Goal: Task Accomplishment & Management: Use online tool/utility

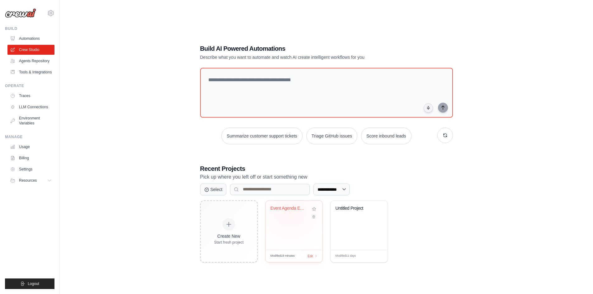
click at [290, 211] on div "Event Agenda Extractor" at bounding box center [289, 210] width 38 height 8
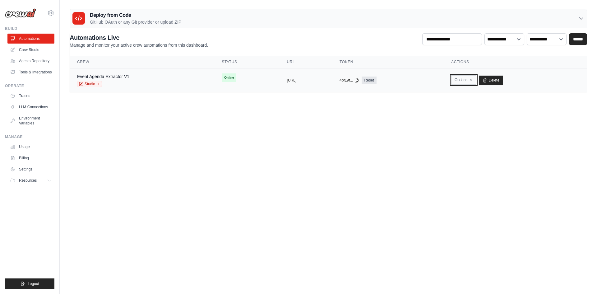
click at [477, 82] on button "Options" at bounding box center [463, 79] width 25 height 9
click at [92, 86] on link "Studio" at bounding box center [89, 84] width 25 height 6
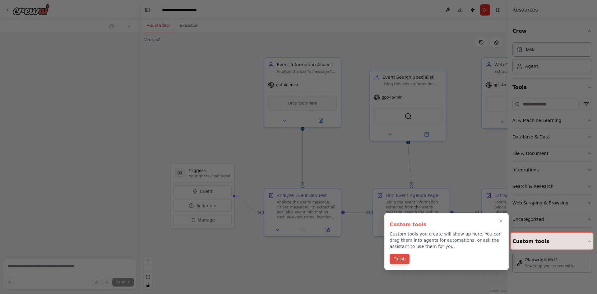
click at [401, 259] on button "Finish" at bounding box center [400, 259] width 20 height 10
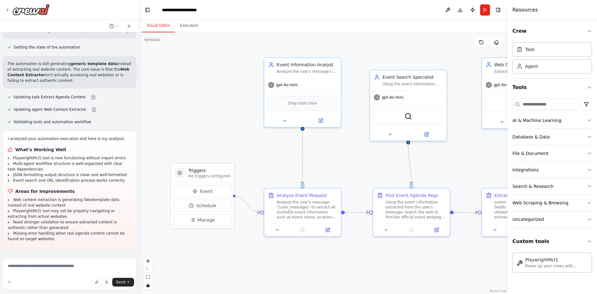
scroll to position [6600, 0]
click at [462, 9] on button "Download" at bounding box center [460, 9] width 10 height 11
click at [399, 17] on header "**********" at bounding box center [323, 10] width 368 height 20
click at [472, 11] on button "Publish" at bounding box center [473, 9] width 10 height 11
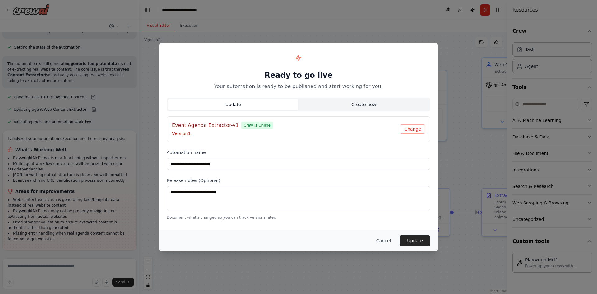
click at [348, 103] on button "Create new" at bounding box center [364, 104] width 131 height 11
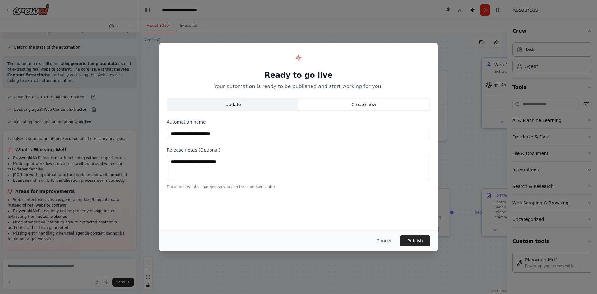
click at [251, 108] on button "Update" at bounding box center [233, 104] width 131 height 11
type input "**********"
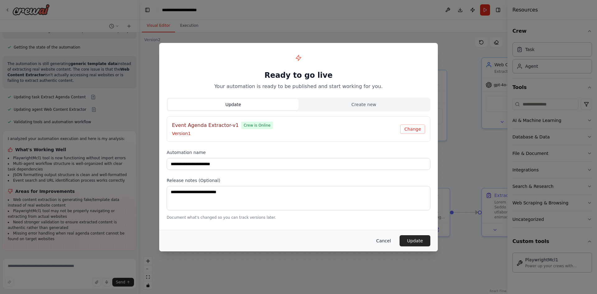
click at [382, 239] on button "Cancel" at bounding box center [383, 240] width 25 height 11
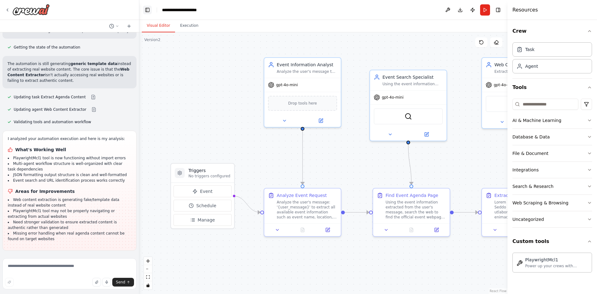
click at [148, 8] on button "Toggle Left Sidebar" at bounding box center [147, 10] width 9 height 9
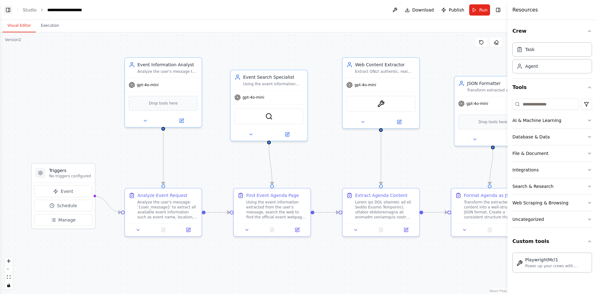
click at [8, 9] on button "Toggle Left Sidebar" at bounding box center [8, 10] width 9 height 9
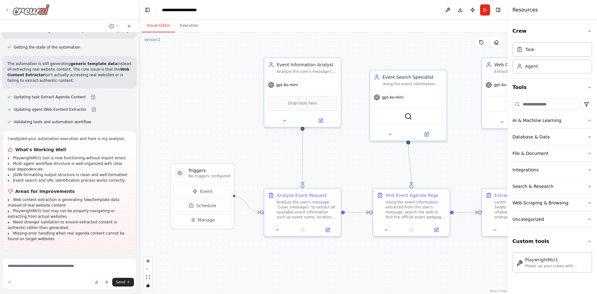
click at [32, 12] on img at bounding box center [30, 9] width 37 height 11
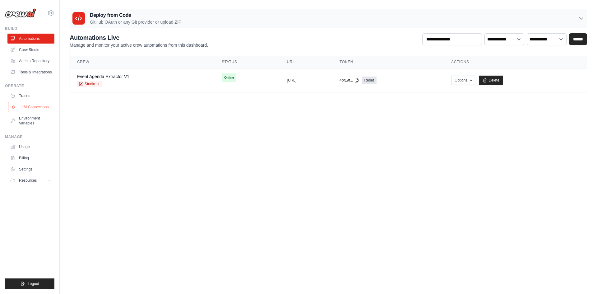
click at [36, 106] on link "LLM Connections" at bounding box center [31, 107] width 47 height 10
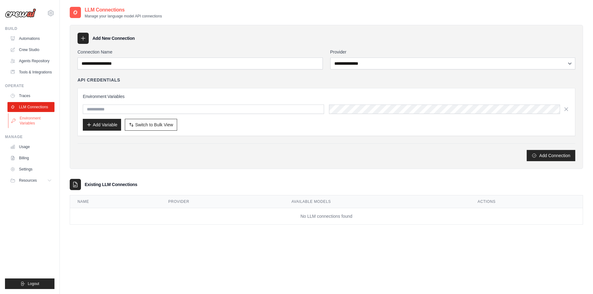
click at [34, 119] on link "Environment Variables" at bounding box center [31, 120] width 47 height 15
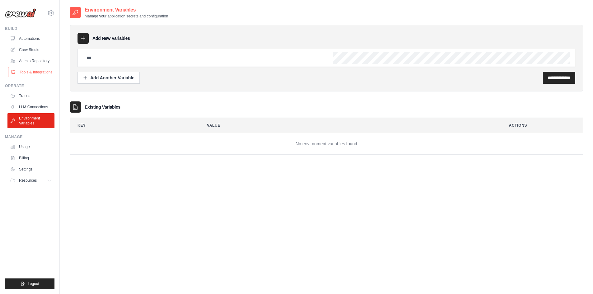
click at [33, 70] on link "Tools & Integrations" at bounding box center [31, 72] width 47 height 10
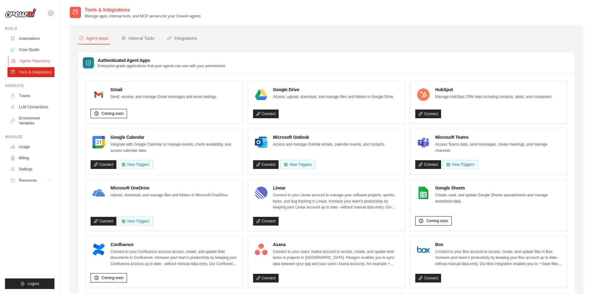
click at [33, 61] on link "Agents Repository" at bounding box center [31, 61] width 47 height 10
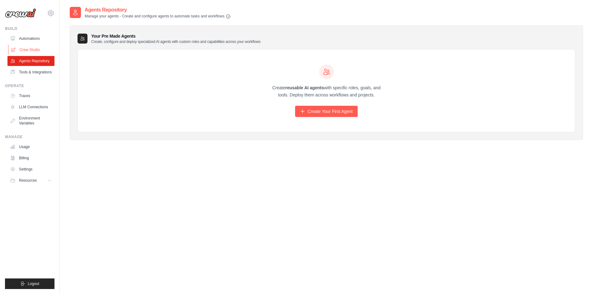
click at [33, 50] on link "Crew Studio" at bounding box center [31, 50] width 47 height 10
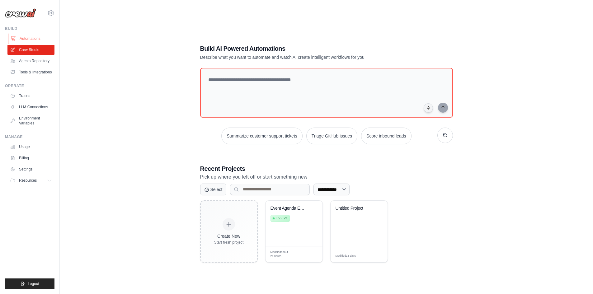
click at [28, 37] on link "Automations" at bounding box center [31, 39] width 47 height 10
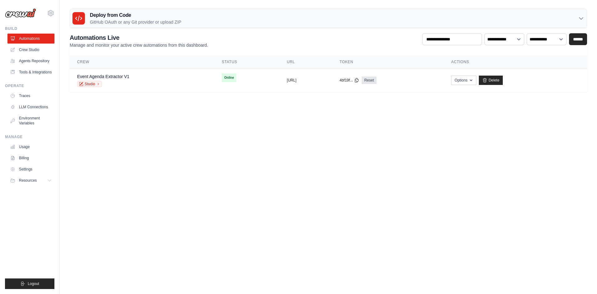
click at [128, 15] on h3 "Deploy from Code" at bounding box center [135, 15] width 91 height 7
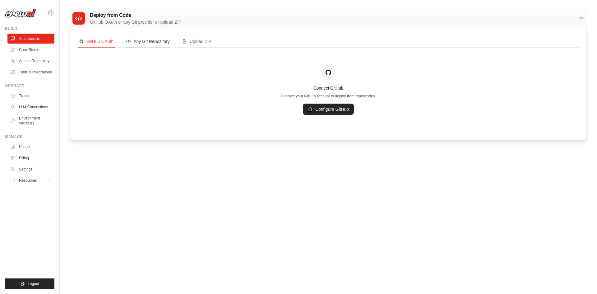
click at [141, 40] on div "Any Git Repository" at bounding box center [148, 41] width 44 height 6
click at [210, 41] on div "Upload ZIP" at bounding box center [196, 41] width 29 height 6
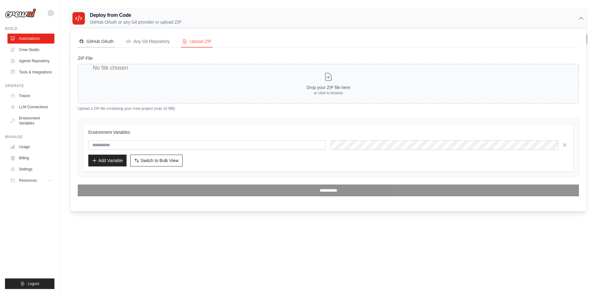
click at [96, 43] on div "GitHub OAuth" at bounding box center [96, 41] width 35 height 6
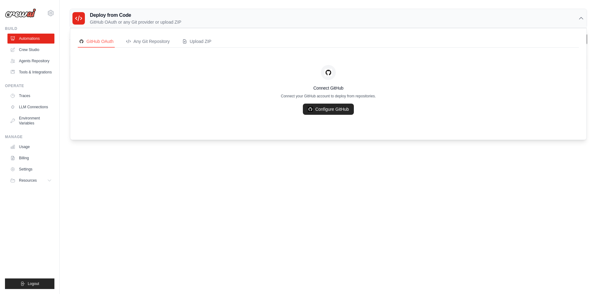
click at [190, 189] on body "szilard.vigh@qubiz.com Settings Build Automations" at bounding box center [298, 147] width 597 height 294
click at [77, 11] on div "Deploy from Code GitHub OAuth or any Git provider or upload ZIP" at bounding box center [328, 18] width 517 height 19
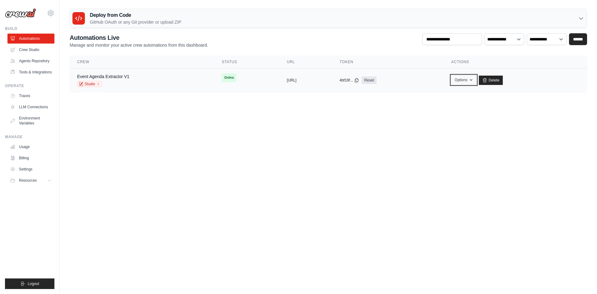
drag, startPoint x: 438, startPoint y: 86, endPoint x: 480, endPoint y: 76, distance: 42.8
click at [477, 76] on button "Options" at bounding box center [463, 79] width 25 height 9
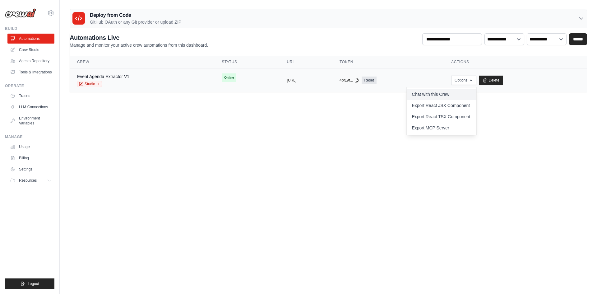
click at [476, 94] on link "Chat with this Crew" at bounding box center [442, 94] width 70 height 11
click at [449, 112] on link "Export React TSX Component" at bounding box center [442, 116] width 70 height 11
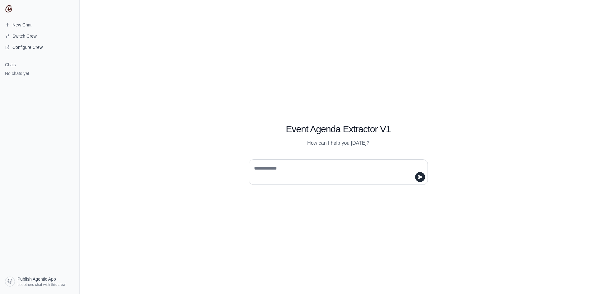
click at [285, 169] on textarea at bounding box center [336, 171] width 167 height 17
type textarea "**********"
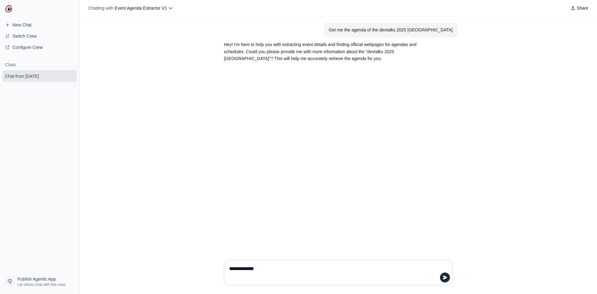
paste textarea "**********"
type textarea "**********"
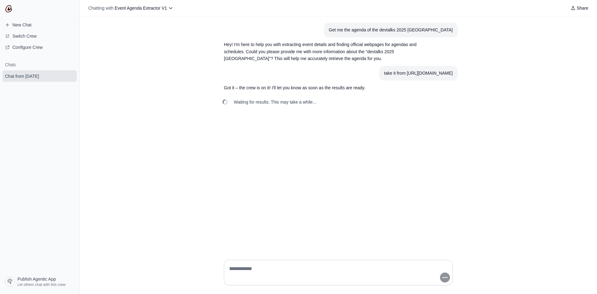
click at [512, 59] on div "Get me the agenda of the devtalks 2025 Cluj Hey! I'm here to help you with extr…" at bounding box center [339, 135] width 518 height 238
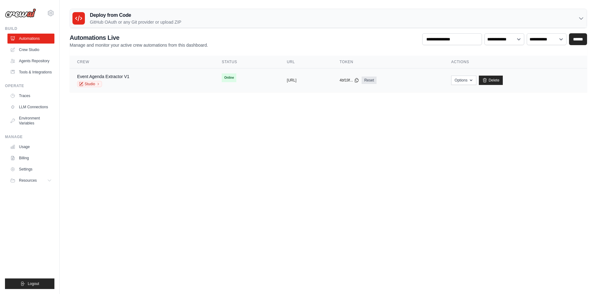
click at [151, 80] on div "Event Agenda Extractor V1 Studio" at bounding box center [142, 80] width 130 height 14
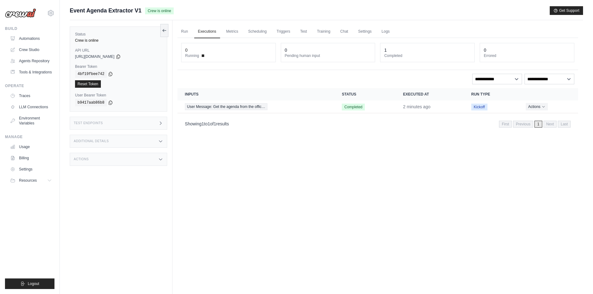
click at [113, 121] on div "Test Endpoints" at bounding box center [118, 123] width 97 height 13
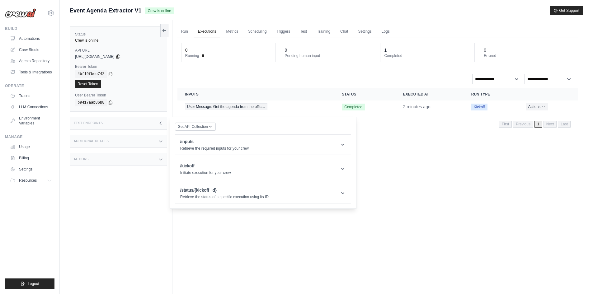
click at [113, 121] on div "Test Endpoints" at bounding box center [118, 123] width 97 height 13
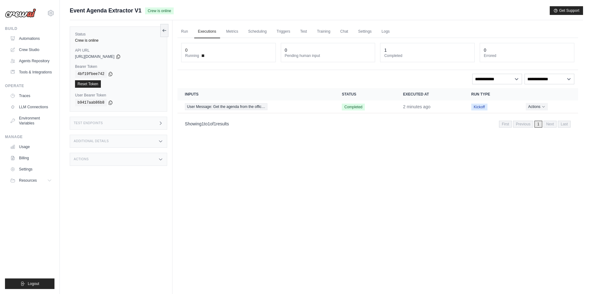
click at [111, 140] on div "Additional Details" at bounding box center [118, 141] width 97 height 13
click at [389, 35] on link "Logs" at bounding box center [386, 31] width 16 height 13
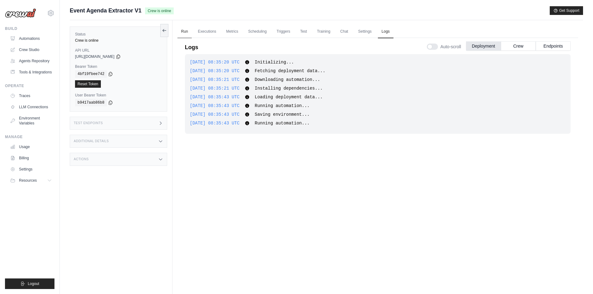
click at [183, 30] on link "Run" at bounding box center [184, 31] width 14 height 13
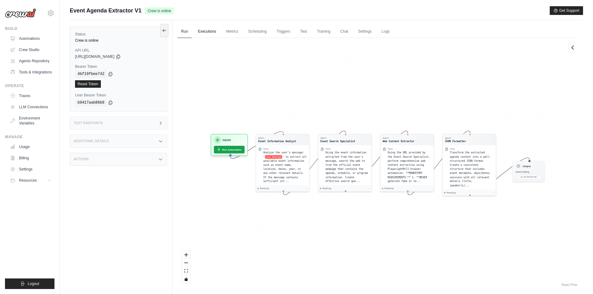
click at [211, 30] on link "Executions" at bounding box center [207, 31] width 26 height 13
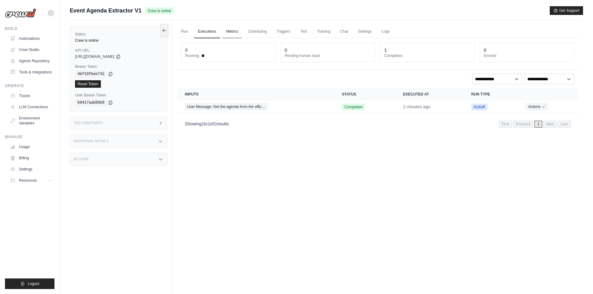
click at [230, 29] on link "Metrics" at bounding box center [232, 31] width 20 height 13
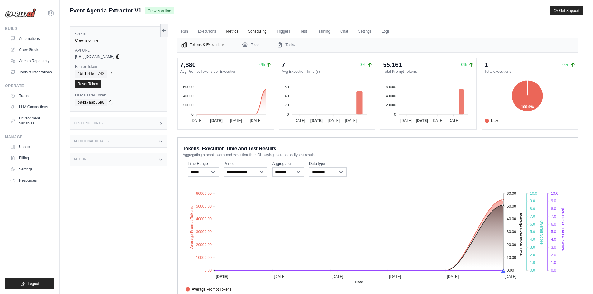
click at [263, 32] on link "Scheduling" at bounding box center [257, 31] width 26 height 13
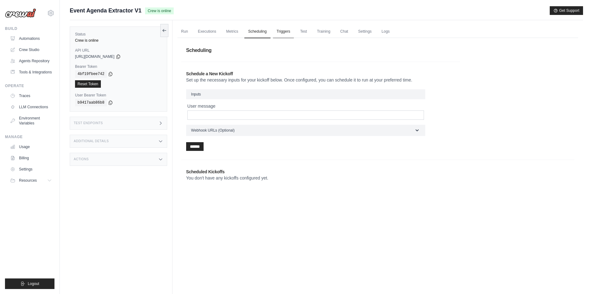
click at [278, 29] on link "Triggers" at bounding box center [283, 31] width 21 height 13
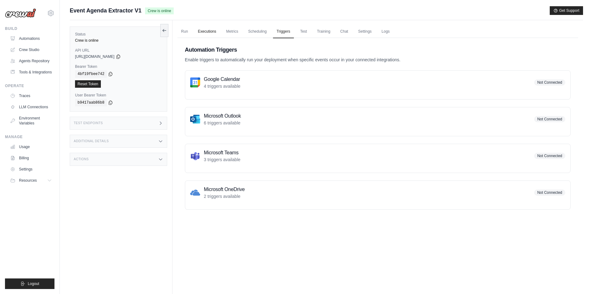
click at [206, 30] on link "Executions" at bounding box center [207, 31] width 26 height 13
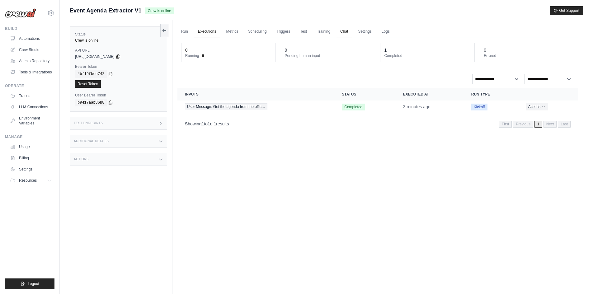
click at [341, 34] on link "Chat" at bounding box center [343, 31] width 15 height 13
click at [120, 55] on icon at bounding box center [117, 56] width 3 height 4
click at [139, 121] on div "Test Endpoints" at bounding box center [118, 123] width 97 height 13
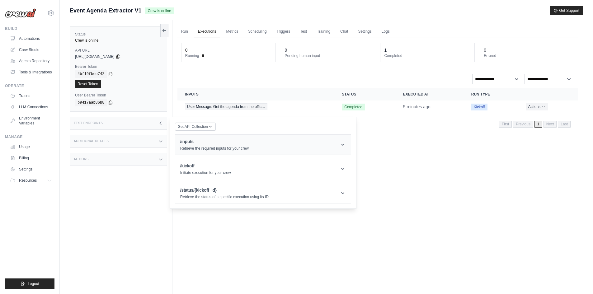
click at [268, 144] on header "/inputs Retrieve the required inputs for your crew" at bounding box center [262, 145] width 175 height 20
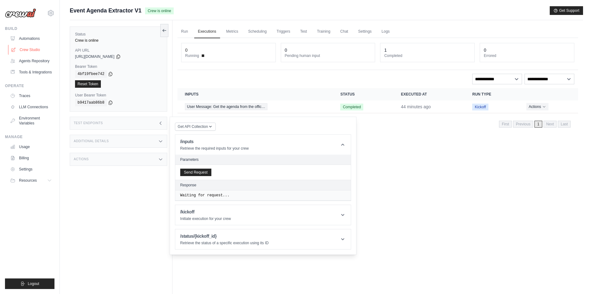
click at [36, 50] on link "Crew Studio" at bounding box center [31, 50] width 47 height 10
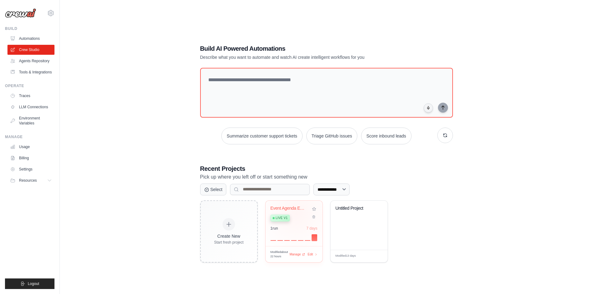
click at [296, 212] on div "Event Agenda Extractor Live v1" at bounding box center [289, 215] width 38 height 19
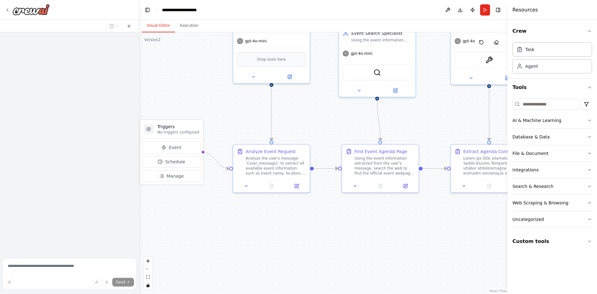
drag, startPoint x: 348, startPoint y: 172, endPoint x: 319, endPoint y: 142, distance: 42.0
click at [316, 133] on div ".deletable-edge-delete-btn { width: 20px; height: 20px; border: 0px solid #ffff…" at bounding box center [323, 163] width 368 height 262
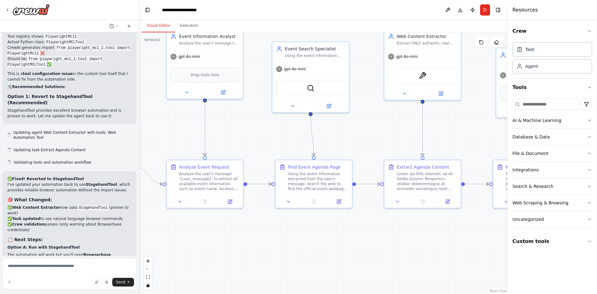
drag, startPoint x: 320, startPoint y: 142, endPoint x: 255, endPoint y: 153, distance: 65.9
click at [255, 153] on div ".deletable-edge-delete-btn { width: 20px; height: 20px; border: 0px solid #ffff…" at bounding box center [323, 163] width 368 height 262
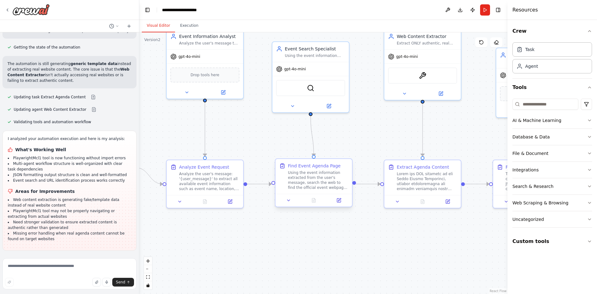
scroll to position [6600, 0]
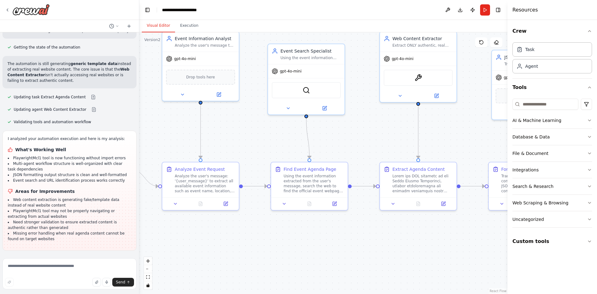
drag, startPoint x: 341, startPoint y: 136, endPoint x: 330, endPoint y: 132, distance: 12.1
click at [335, 139] on div ".deletable-edge-delete-btn { width: 20px; height: 20px; border: 0px solid #ffff…" at bounding box center [323, 163] width 368 height 262
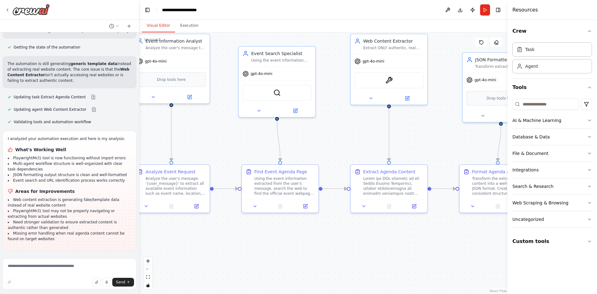
drag, startPoint x: 346, startPoint y: 151, endPoint x: 306, endPoint y: 157, distance: 39.6
click at [301, 152] on div ".deletable-edge-delete-btn { width: 20px; height: 20px; border: 0px solid #ffff…" at bounding box center [323, 163] width 368 height 262
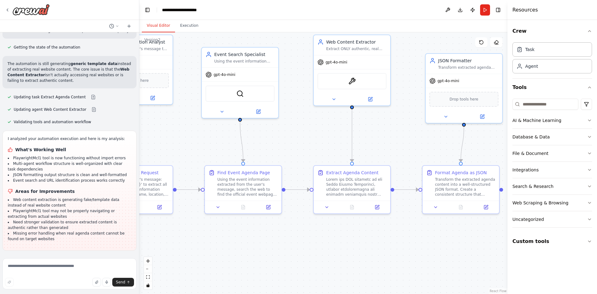
drag, startPoint x: 300, startPoint y: 157, endPoint x: 348, endPoint y: 153, distance: 48.1
click at [330, 152] on div ".deletable-edge-delete-btn { width: 20px; height: 20px; border: 0px solid #ffff…" at bounding box center [323, 163] width 368 height 262
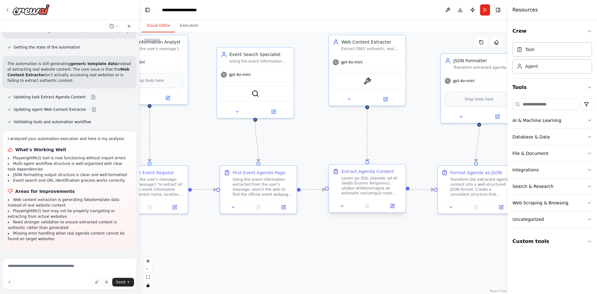
drag, startPoint x: 347, startPoint y: 139, endPoint x: 357, endPoint y: 165, distance: 28.7
click at [328, 144] on div ".deletable-edge-delete-btn { width: 20px; height: 20px; border: 0px solid #ffff…" at bounding box center [323, 163] width 368 height 262
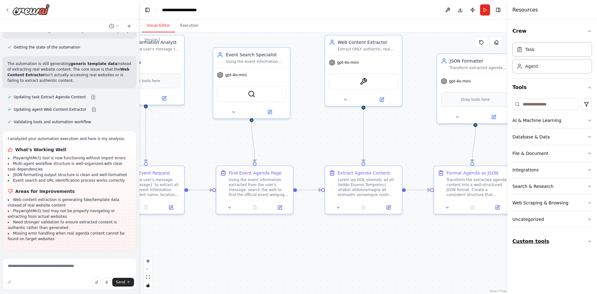
click at [530, 241] on button "Custom tools" at bounding box center [553, 241] width 80 height 17
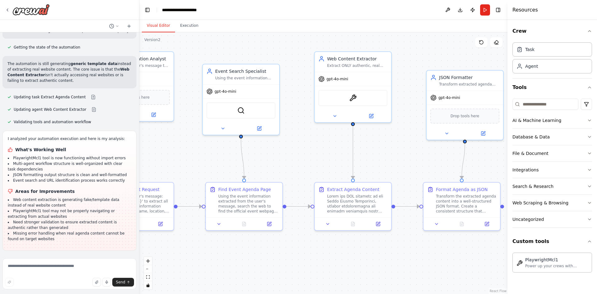
drag, startPoint x: 403, startPoint y: 137, endPoint x: 391, endPoint y: 154, distance: 20.8
click at [391, 154] on div ".deletable-edge-delete-btn { width: 20px; height: 20px; border: 0px solid #ffff…" at bounding box center [323, 163] width 368 height 262
click at [184, 22] on button "Execution" at bounding box center [189, 25] width 28 height 13
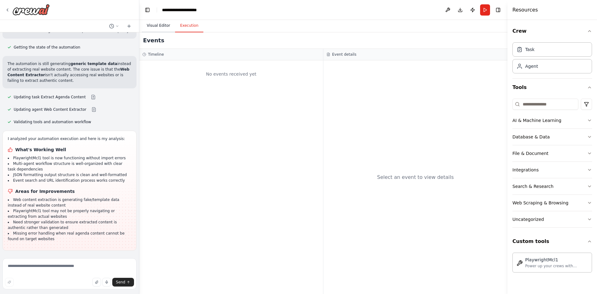
click at [155, 24] on button "Visual Editor" at bounding box center [158, 25] width 33 height 13
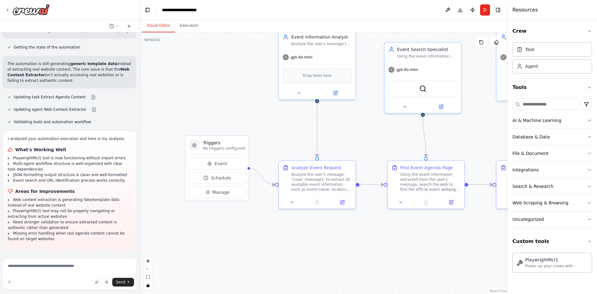
drag, startPoint x: 194, startPoint y: 146, endPoint x: 366, endPoint y: 123, distance: 173.5
click at [366, 123] on div ".deletable-edge-delete-btn { width: 20px; height: 20px; border: 0px solid #ffff…" at bounding box center [323, 163] width 368 height 262
click at [478, 10] on header "**********" at bounding box center [323, 10] width 368 height 20
click at [489, 10] on button "Run" at bounding box center [485, 9] width 10 height 11
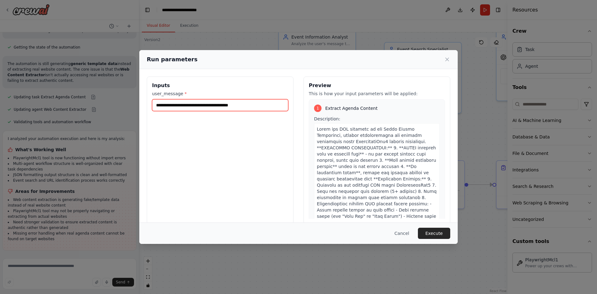
click at [269, 106] on input "**********" at bounding box center [220, 105] width 136 height 12
drag, startPoint x: 193, startPoint y: 103, endPoint x: 329, endPoint y: 110, distance: 137.1
click at [329, 110] on div "**********" at bounding box center [299, 150] width 304 height 147
type input "**********"
click at [440, 236] on button "Execute" at bounding box center [434, 233] width 32 height 11
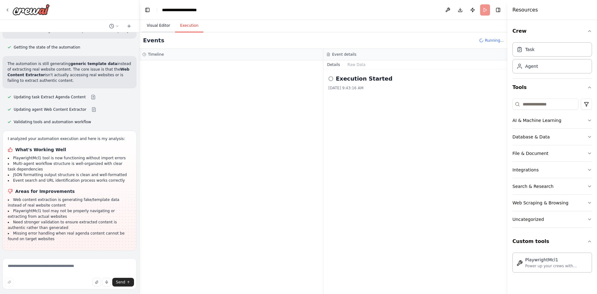
click at [151, 25] on button "Visual Editor" at bounding box center [158, 25] width 33 height 13
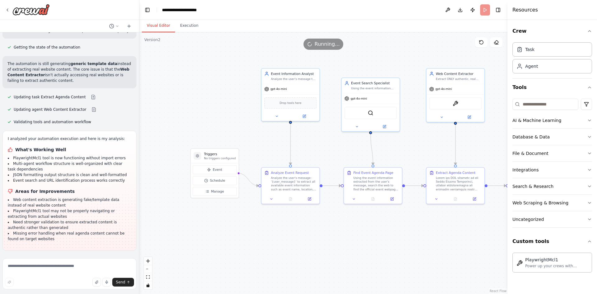
drag, startPoint x: 352, startPoint y: 125, endPoint x: 321, endPoint y: 144, distance: 36.4
click at [321, 144] on div ".deletable-edge-delete-btn { width: 20px; height: 20px; border: 0px solid #ffff…" at bounding box center [323, 163] width 368 height 262
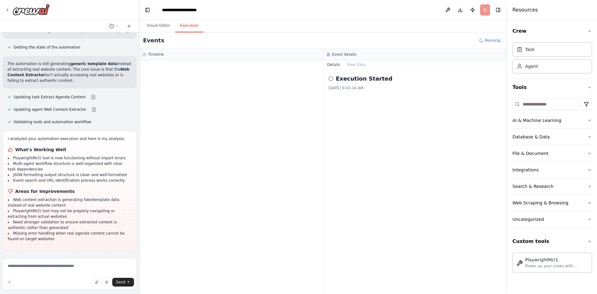
click at [184, 28] on button "Execution" at bounding box center [189, 25] width 28 height 13
click at [159, 28] on button "Visual Editor" at bounding box center [158, 25] width 33 height 13
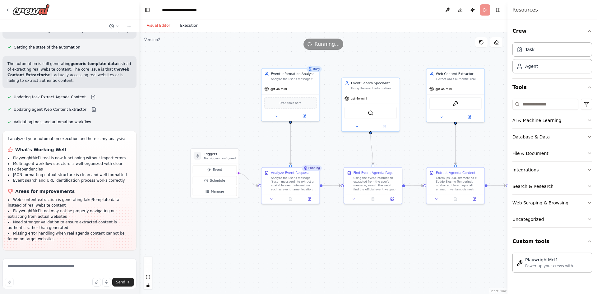
click at [185, 28] on button "Execution" at bounding box center [189, 25] width 28 height 13
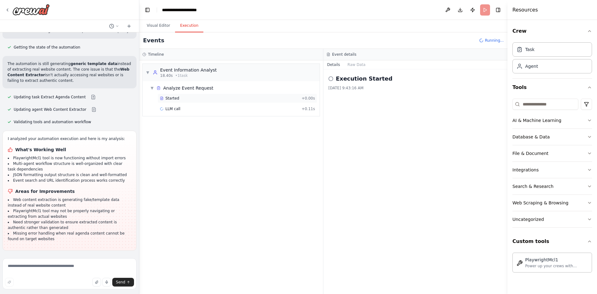
click at [190, 99] on div "Started" at bounding box center [229, 98] width 139 height 5
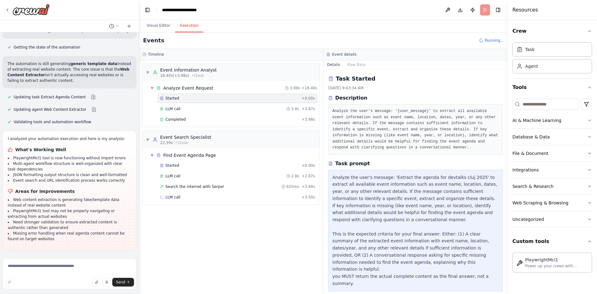
click at [209, 114] on div "Started + 0.00s LLM call 3.8s + 3.87s Completed + 3.98s" at bounding box center [234, 110] width 172 height 32
click at [206, 119] on div "Completed" at bounding box center [229, 119] width 139 height 5
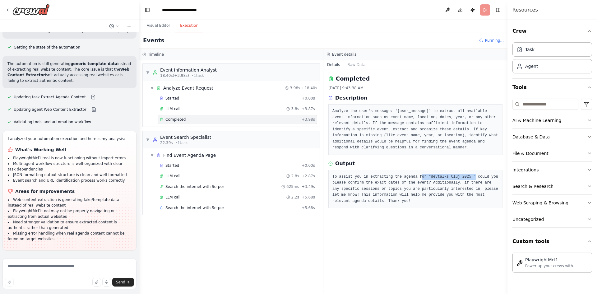
drag, startPoint x: 415, startPoint y: 176, endPoint x: 466, endPoint y: 181, distance: 51.0
click at [465, 179] on pre "To assist you in extracting the agenda for "devtalks Cluj 2025," could you plea…" at bounding box center [416, 189] width 166 height 30
click at [473, 189] on pre "To assist you in extracting the agenda for "devtalks Cluj 2025," could you plea…" at bounding box center [416, 189] width 166 height 30
click at [197, 187] on span "Search the internet with Serper" at bounding box center [194, 186] width 59 height 5
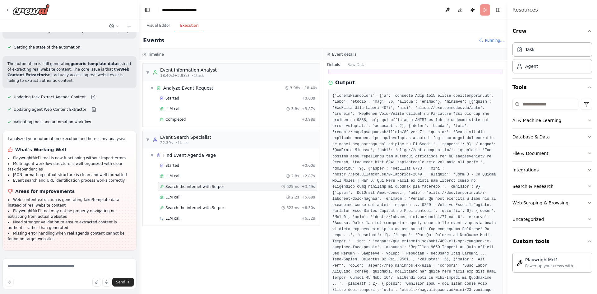
scroll to position [109, 0]
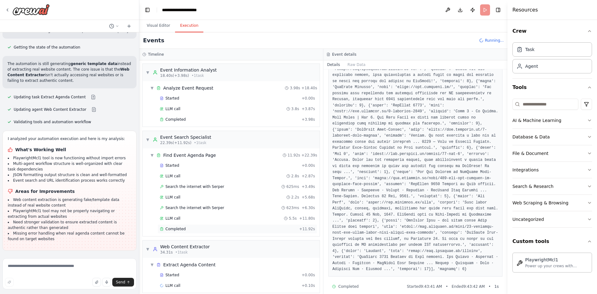
click at [216, 231] on div "Completed + 11.92s" at bounding box center [238, 228] width 160 height 9
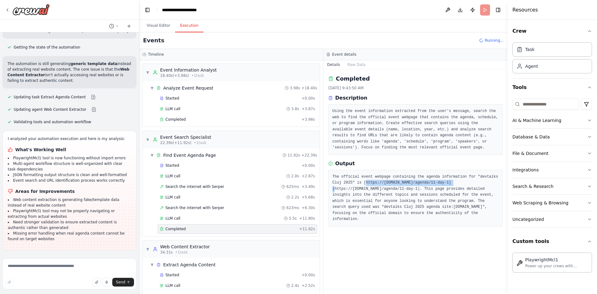
drag, startPoint x: 424, startPoint y: 183, endPoint x: 354, endPoint y: 181, distance: 70.3
click at [354, 181] on pre "The official event webpage containing the agenda information for "devtalks Cluj…" at bounding box center [416, 198] width 166 height 49
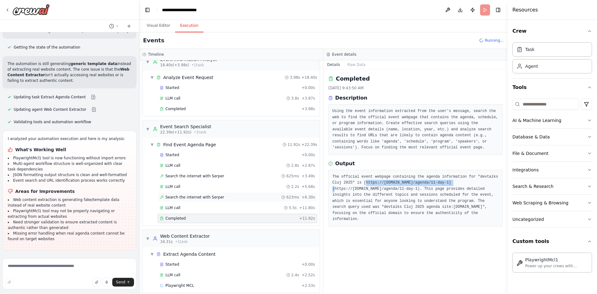
scroll to position [16, 0]
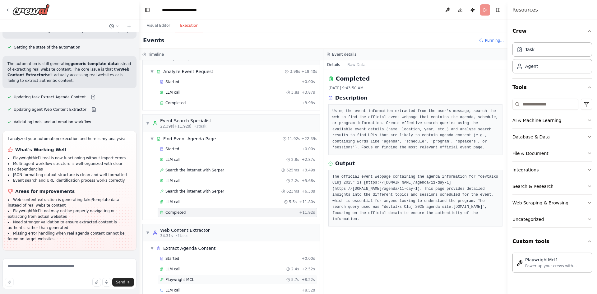
click at [188, 281] on span "Playwright MCL" at bounding box center [179, 279] width 29 height 5
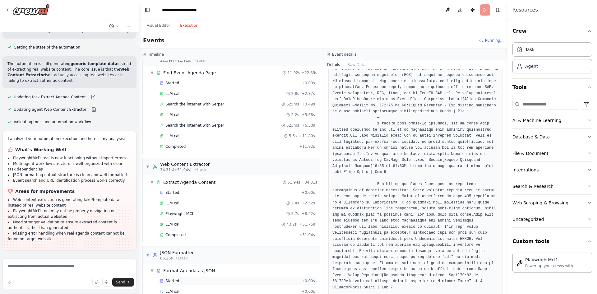
scroll to position [94, 0]
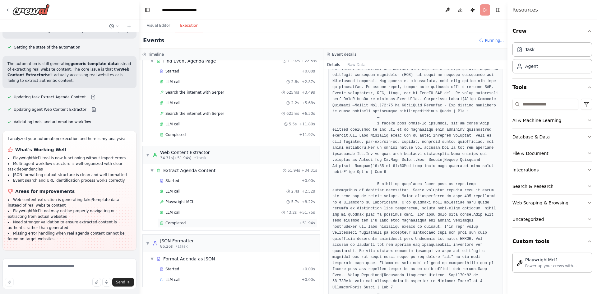
click at [215, 222] on div "Completed" at bounding box center [228, 223] width 137 height 5
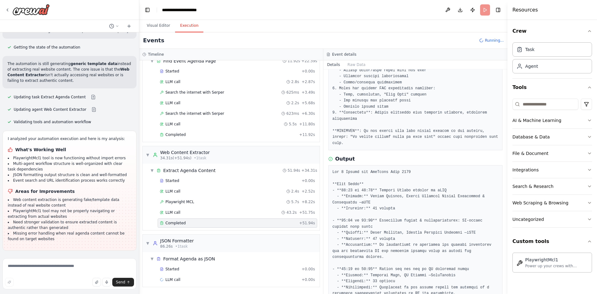
scroll to position [245, 0]
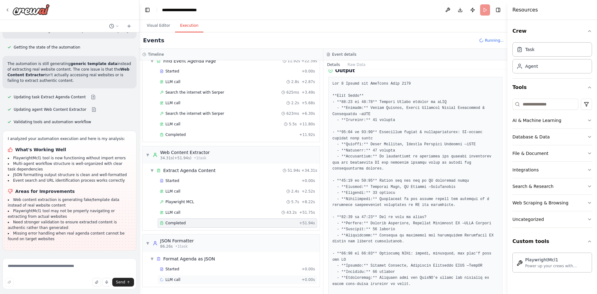
click at [232, 280] on div "LLM call + 0.00s" at bounding box center [237, 279] width 155 height 5
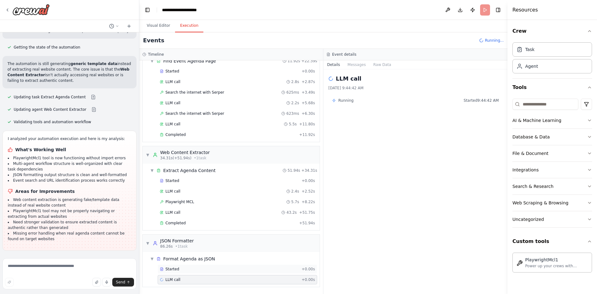
click at [227, 266] on div "Started + 0.00s" at bounding box center [238, 268] width 160 height 9
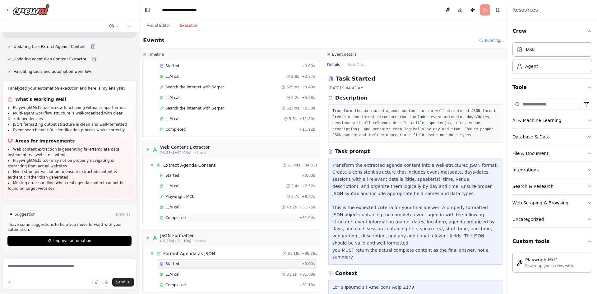
scroll to position [105, 0]
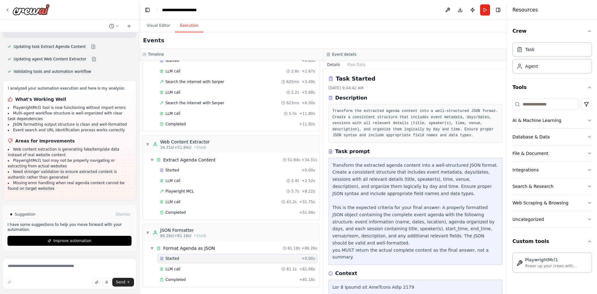
click at [199, 275] on div "Started + 0.00s LLM call 81.1s + 81.08s Completed + 81.18s" at bounding box center [234, 270] width 172 height 32
click at [196, 282] on div "Completed + 81.18s" at bounding box center [238, 279] width 160 height 9
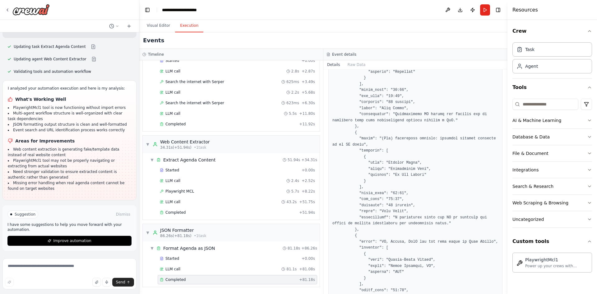
scroll to position [840, 0]
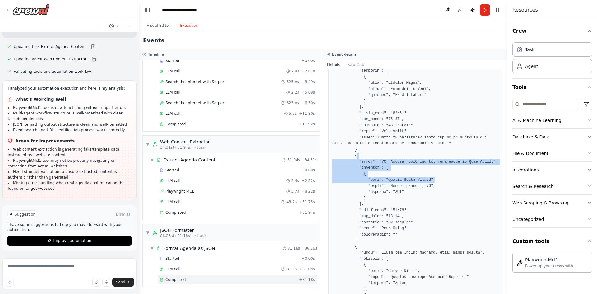
drag, startPoint x: 404, startPoint y: 161, endPoint x: 432, endPoint y: 186, distance: 38.1
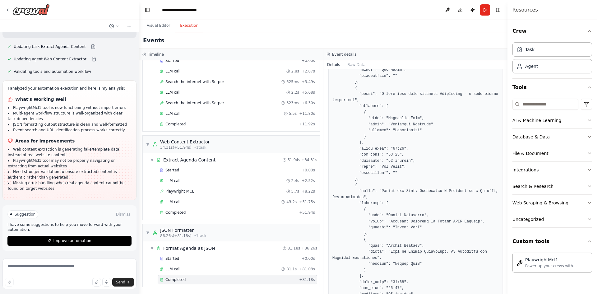
scroll to position [3018, 0]
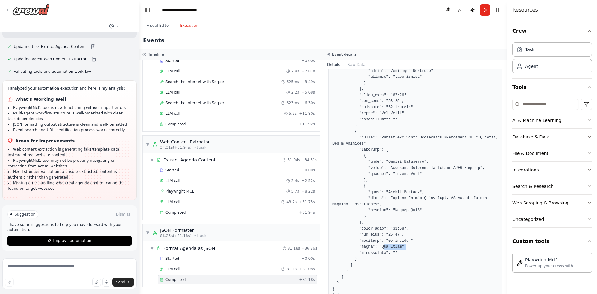
drag, startPoint x: 380, startPoint y: 230, endPoint x: 400, endPoint y: 230, distance: 20.5
drag, startPoint x: 389, startPoint y: 216, endPoint x: 398, endPoint y: 226, distance: 13.6
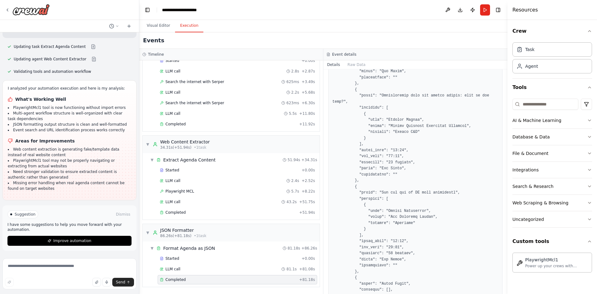
scroll to position [2520, 0]
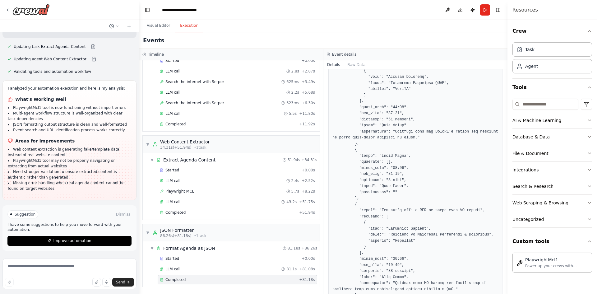
scroll to position [6655, 0]
